Goal: Task Accomplishment & Management: Manage account settings

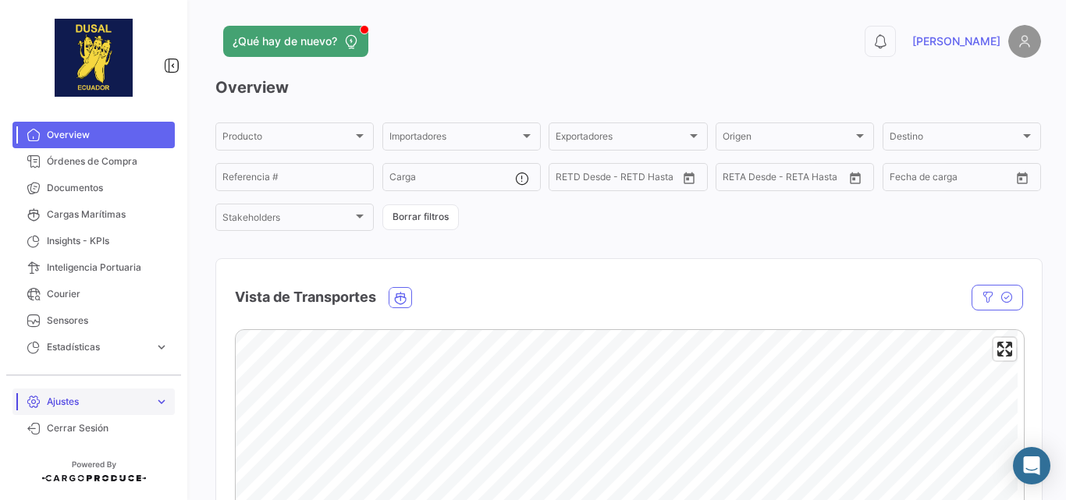
click at [89, 404] on span "Ajustes" at bounding box center [97, 402] width 101 height 14
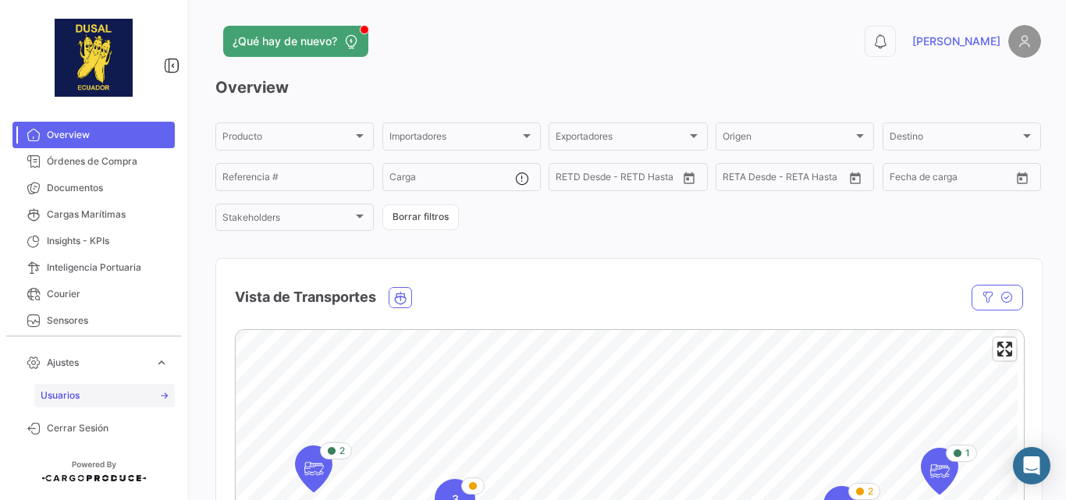
click at [70, 390] on span "Usuarios" at bounding box center [60, 396] width 39 height 14
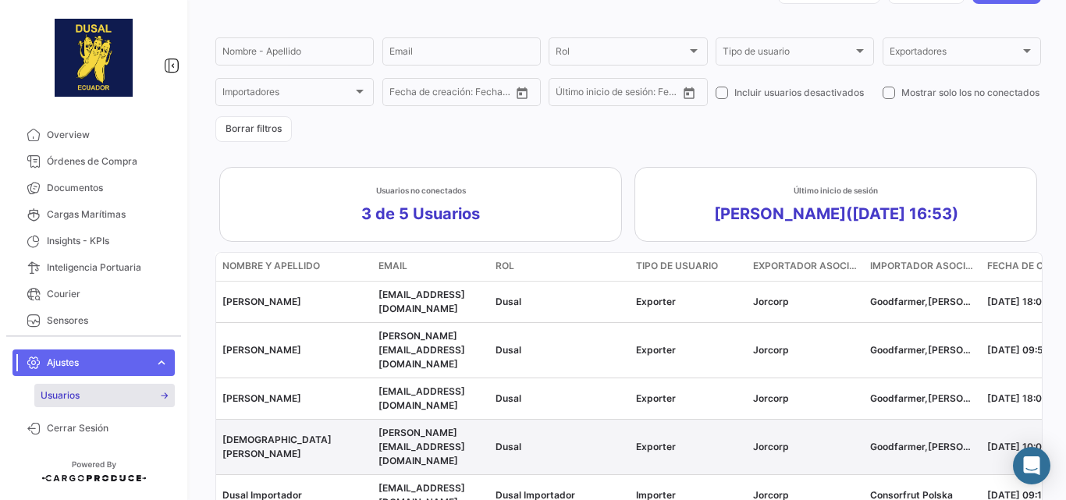
scroll to position [167, 0]
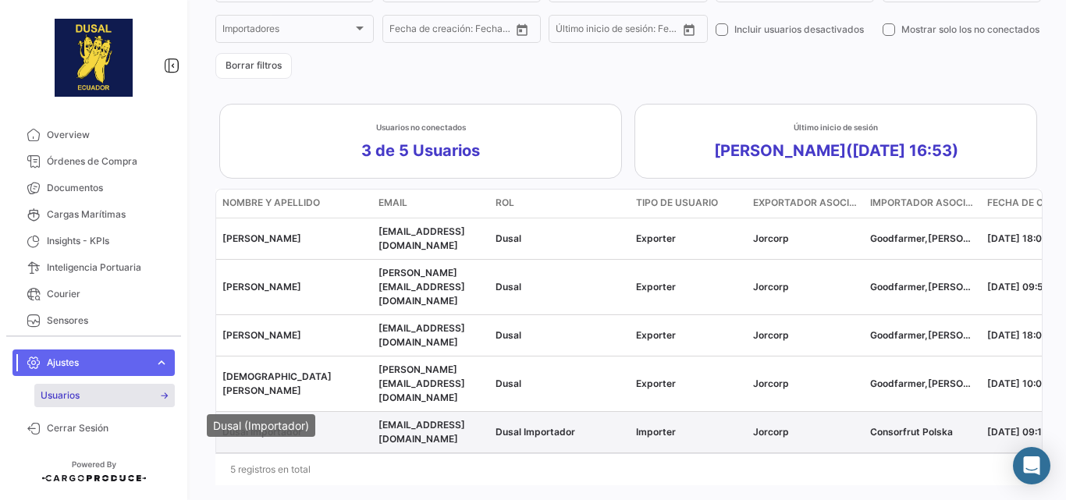
click at [283, 426] on span "Dusal Importador" at bounding box center [262, 432] width 80 height 12
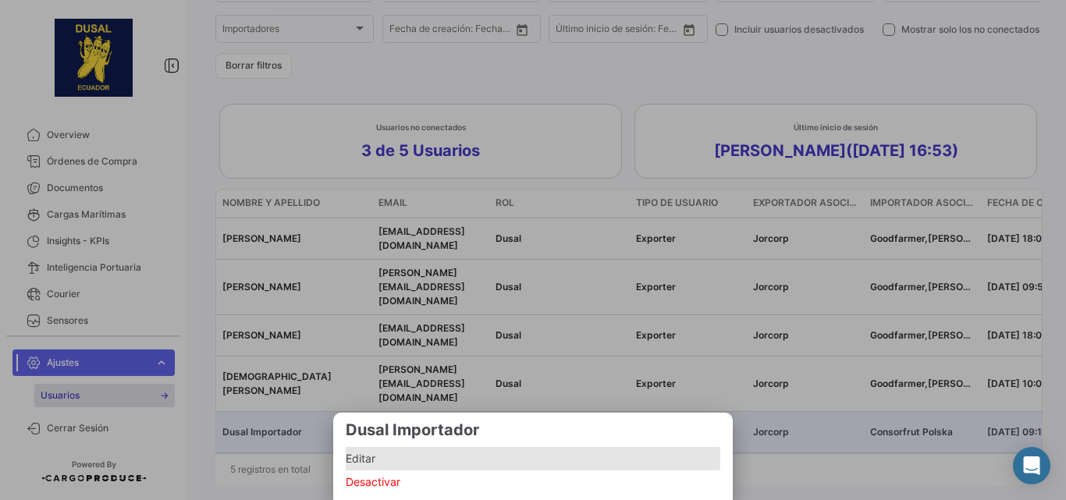
click at [402, 456] on span "Editar" at bounding box center [533, 458] width 375 height 19
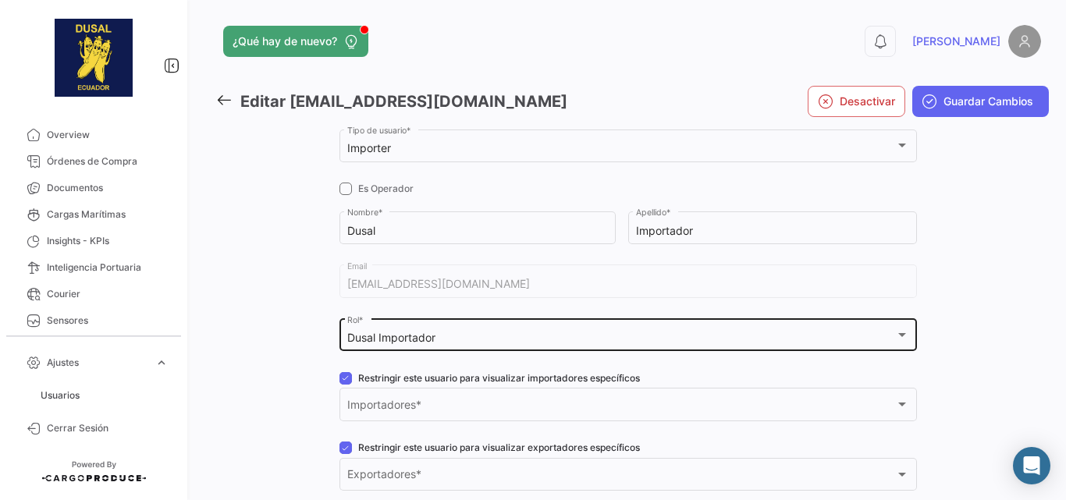
scroll to position [156, 0]
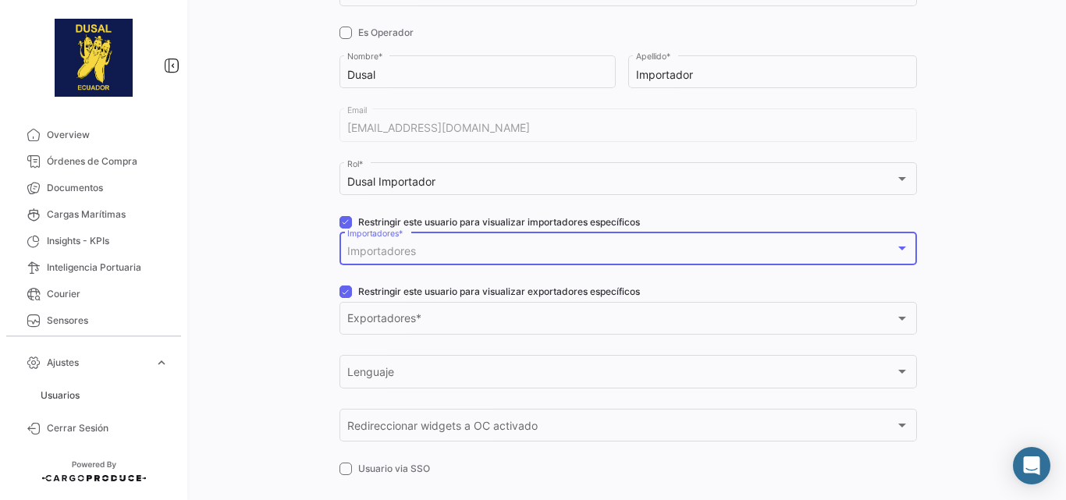
click at [525, 247] on div "Importadores" at bounding box center [621, 251] width 548 height 13
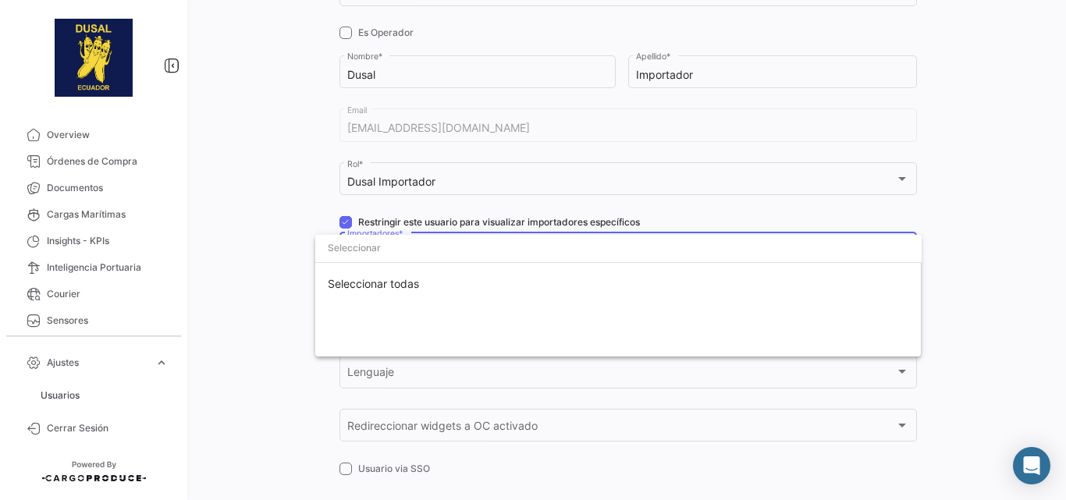
click at [525, 247] on input "dropdown search" at bounding box center [618, 248] width 606 height 28
click at [272, 178] on div at bounding box center [533, 250] width 1066 height 500
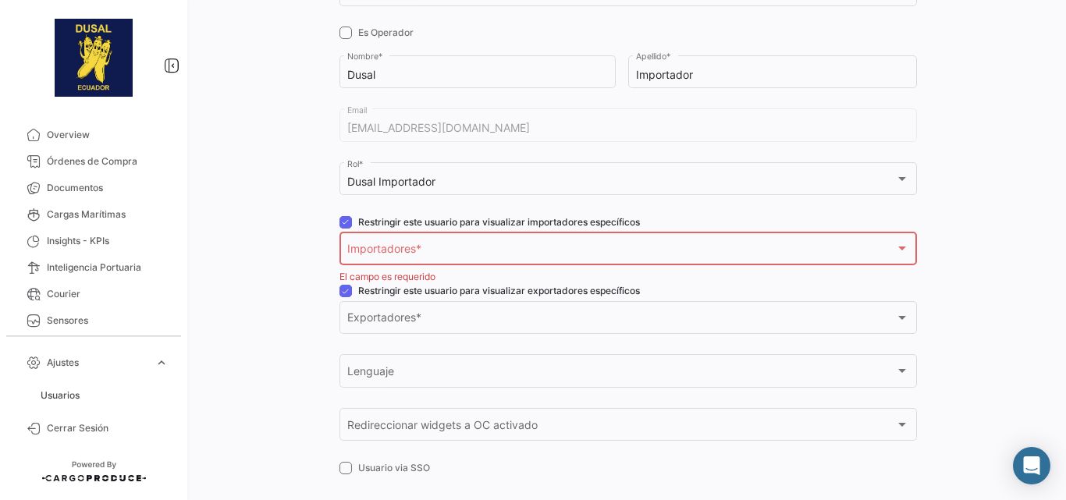
click at [290, 183] on div at bounding box center [277, 255] width 124 height 570
